Goal: Information Seeking & Learning: Learn about a topic

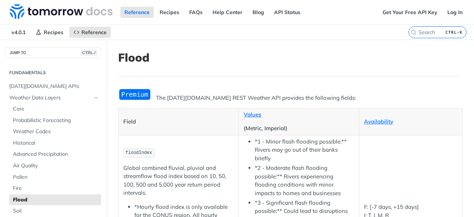
scroll to position [45, 0]
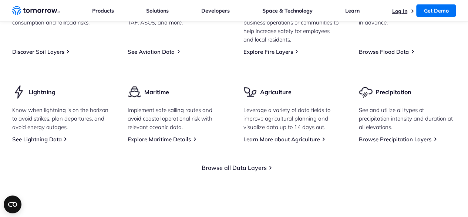
scroll to position [45, 0]
drag, startPoint x: 0, startPoint y: 0, endPoint x: 399, endPoint y: 11, distance: 399.3
click at [399, 11] on link "Log In" at bounding box center [399, 11] width 15 height 7
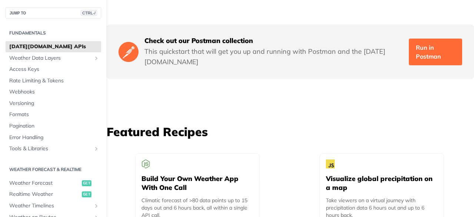
scroll to position [1704, 0]
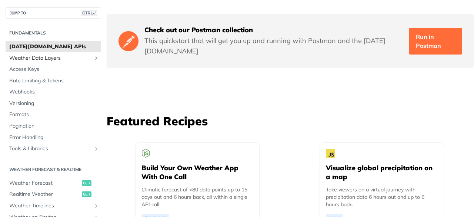
click at [66, 60] on span "Weather Data Layers" at bounding box center [50, 57] width 82 height 7
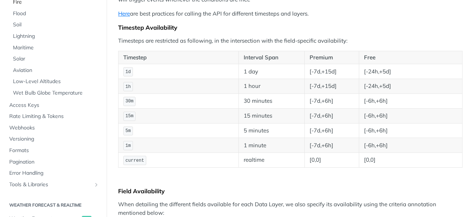
scroll to position [147, 0]
click at [47, 116] on span "Rate Limiting & Tokens" at bounding box center [54, 115] width 90 height 7
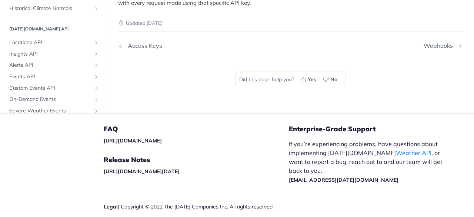
scroll to position [198, 0]
click at [38, 67] on span "Alerts API" at bounding box center [50, 63] width 82 height 7
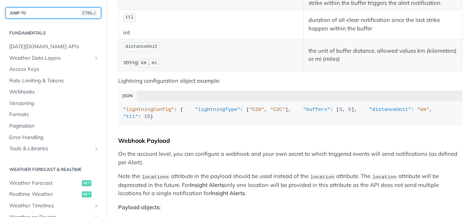
click at [81, 12] on span "CTRL-/" at bounding box center [89, 13] width 16 height 6
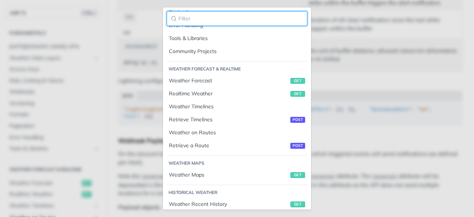
scroll to position [340, 0]
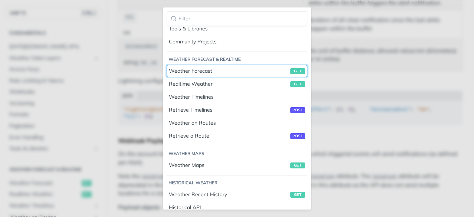
click at [212, 67] on div "Weather Forecast get" at bounding box center [237, 71] width 136 height 8
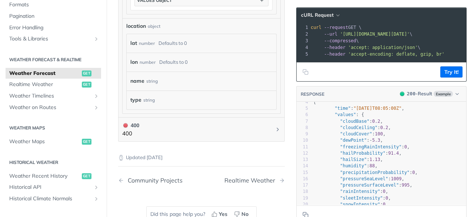
scroll to position [24, 0]
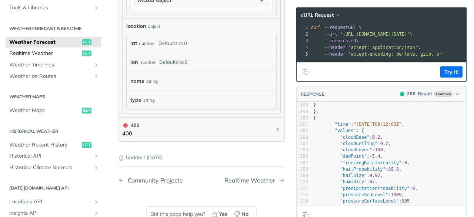
click at [64, 57] on span "Realtime Weather" at bounding box center [44, 53] width 71 height 7
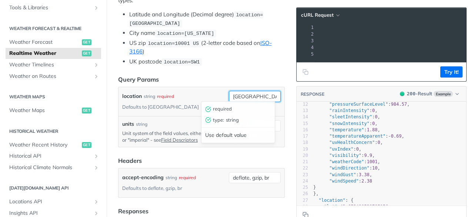
click at [246, 98] on input "toronto" at bounding box center [255, 96] width 52 height 11
type input "t"
type input "COIMBATORE"
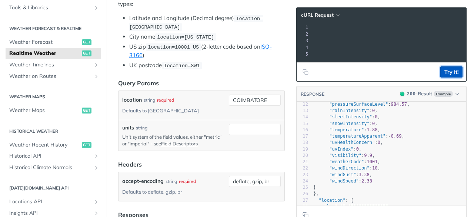
click at [444, 77] on button "Try It!" at bounding box center [451, 71] width 22 height 11
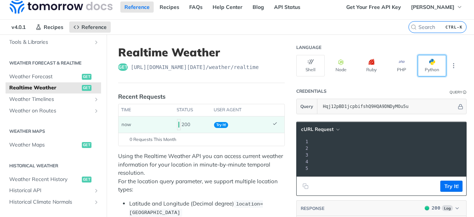
click at [421, 60] on button "Python" at bounding box center [432, 65] width 29 height 21
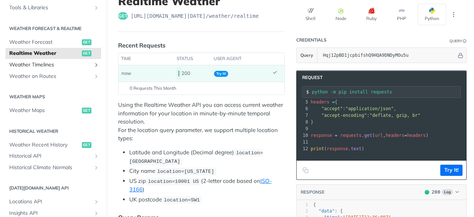
click at [41, 65] on span "Weather Timelines" at bounding box center [50, 64] width 82 height 7
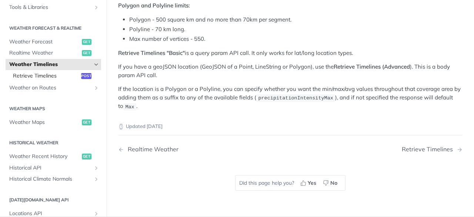
click at [47, 79] on link "Retrieve Timelines post" at bounding box center [55, 75] width 92 height 11
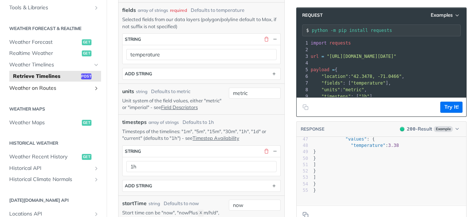
click at [53, 92] on span "Weather on Routes" at bounding box center [50, 87] width 82 height 7
